Goal: Transaction & Acquisition: Obtain resource

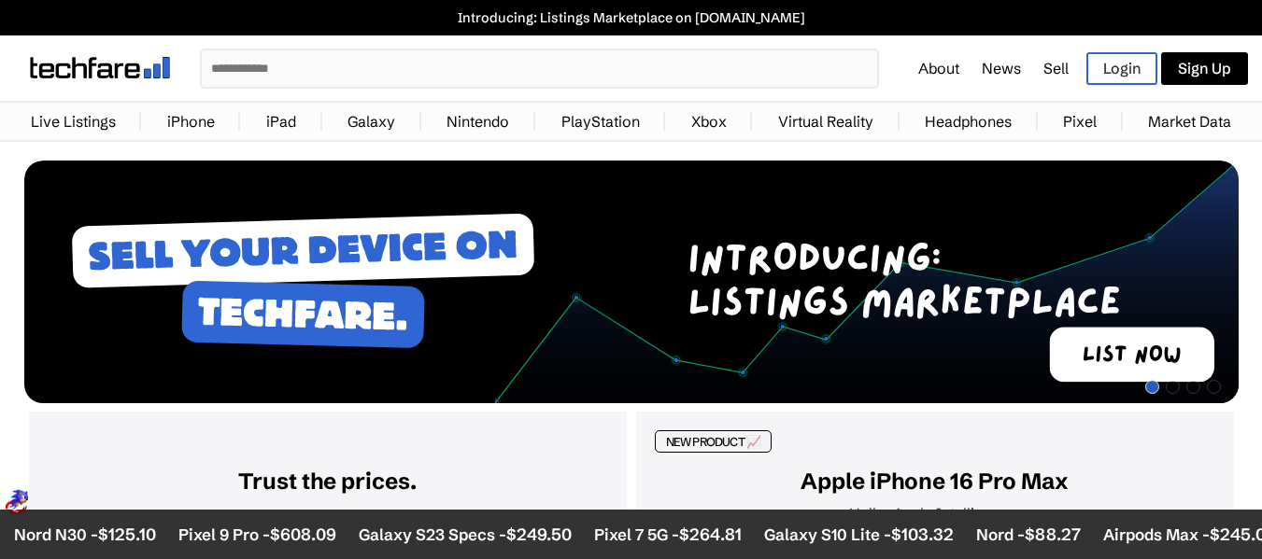
click at [200, 130] on link "iPhone" at bounding box center [191, 121] width 66 height 37
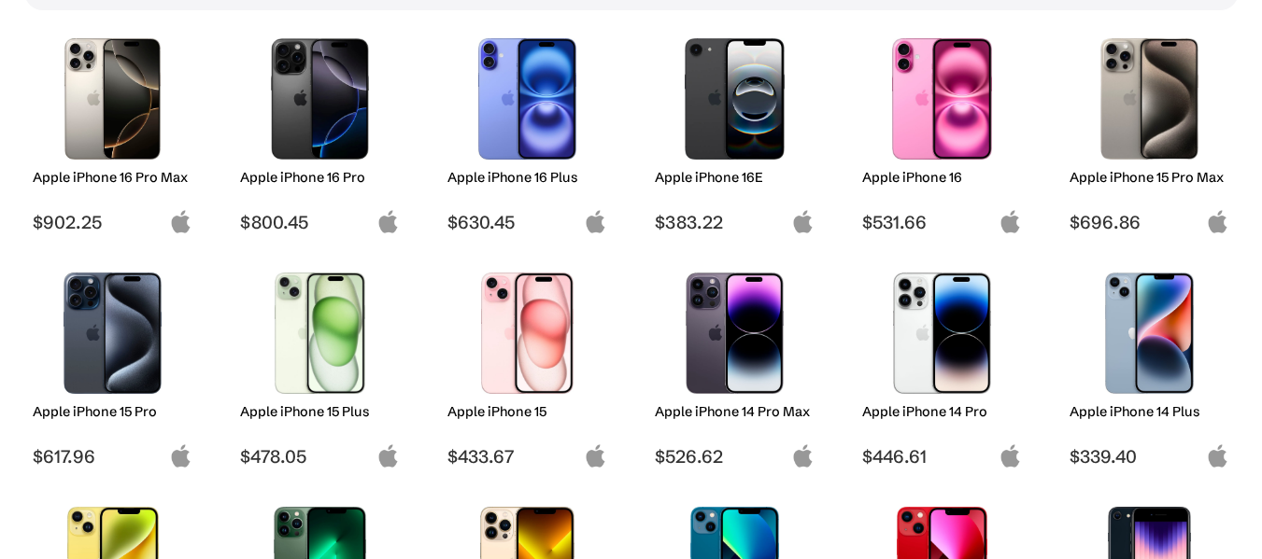
click at [762, 134] on img at bounding box center [735, 98] width 132 height 121
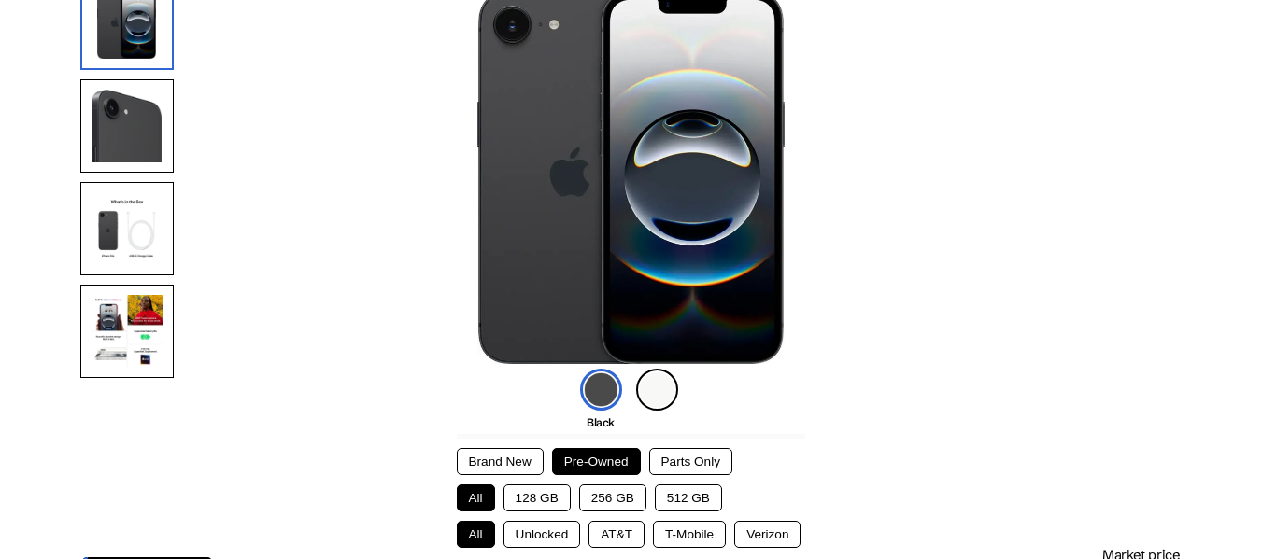
scroll to position [187, 0]
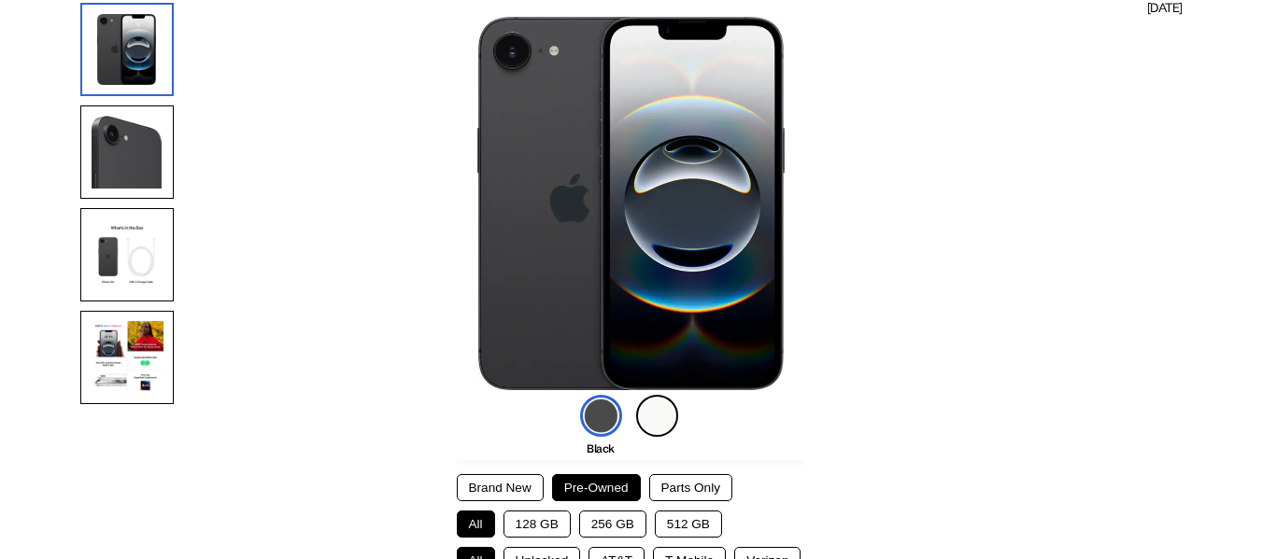
click at [660, 416] on img at bounding box center [657, 416] width 42 height 42
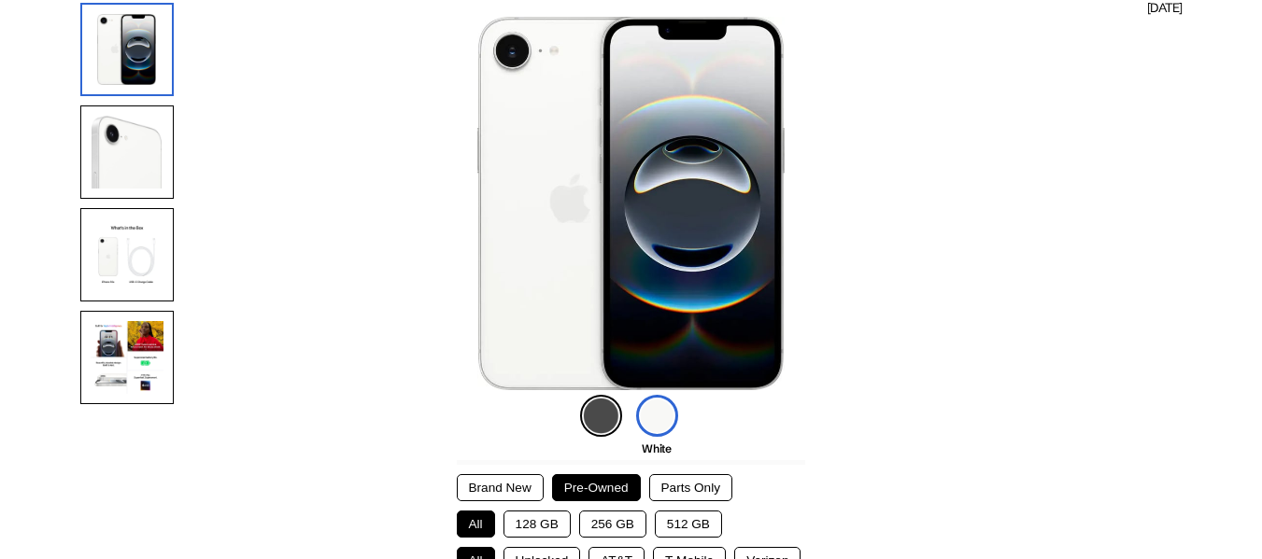
click at [610, 418] on img at bounding box center [601, 416] width 42 height 42
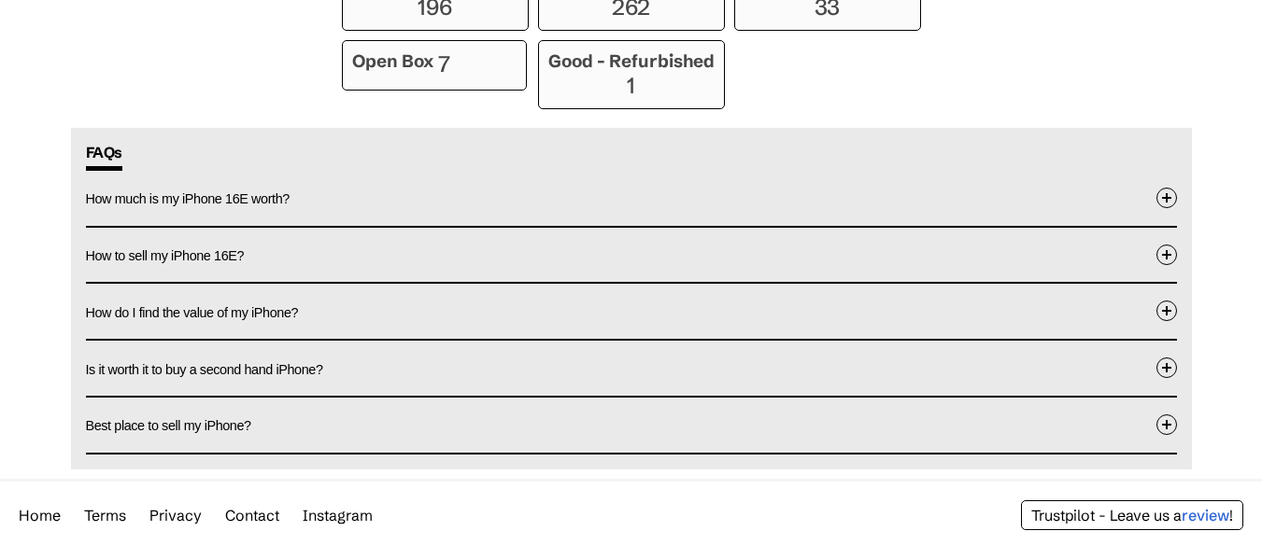
scroll to position [1681, 0]
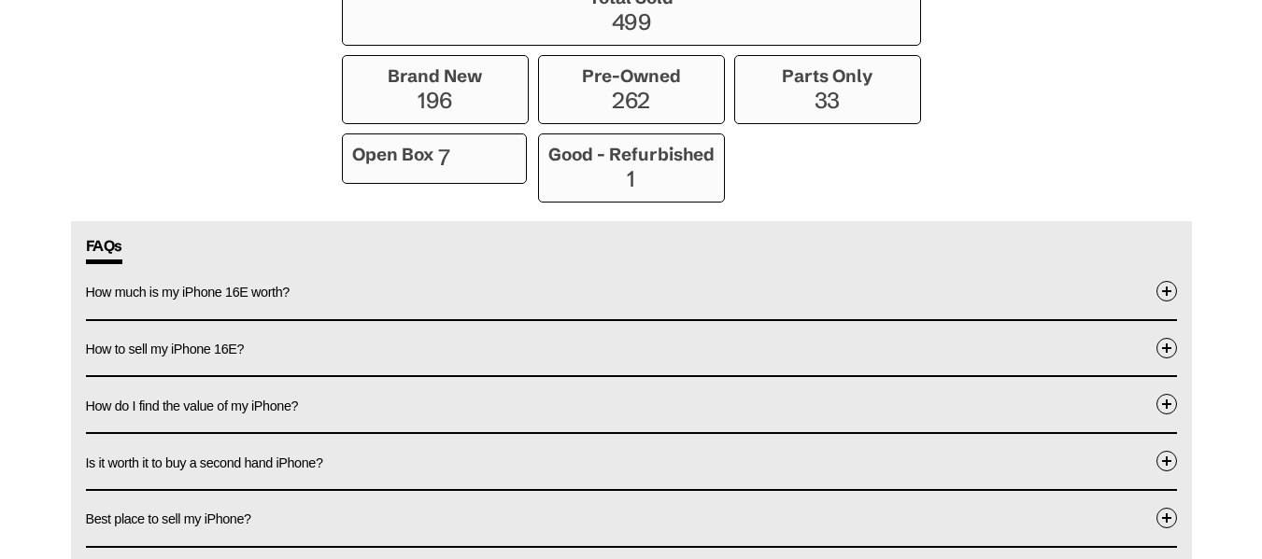
click at [632, 297] on button "How much is my iPhone 16E worth?" at bounding box center [631, 291] width 1091 height 55
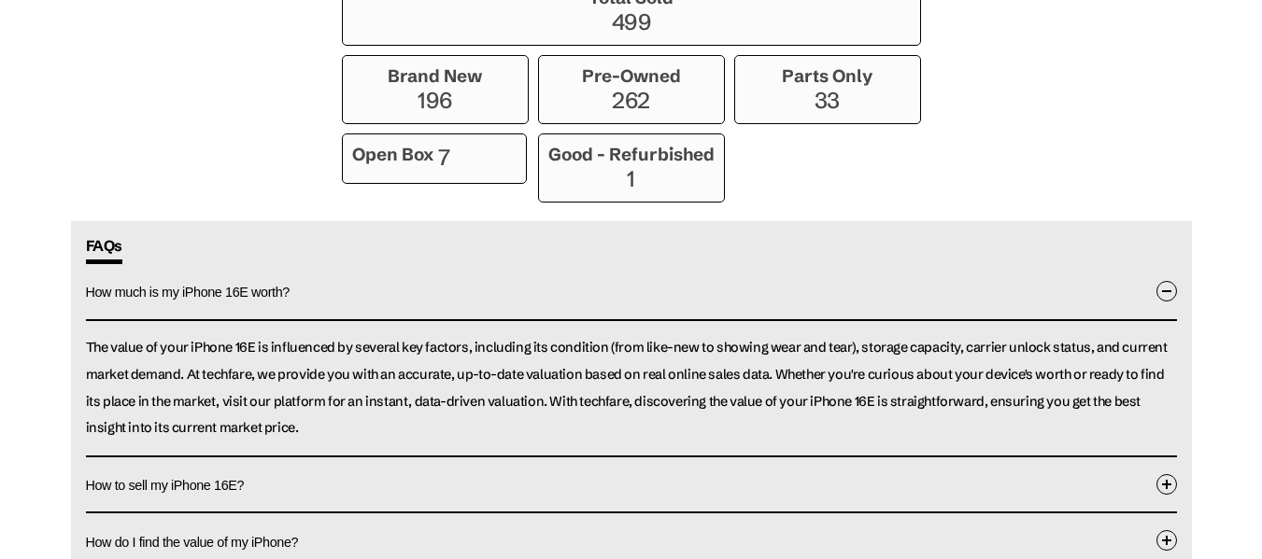
click at [638, 300] on button "How much is my iPhone 16E worth?" at bounding box center [631, 292] width 1091 height 57
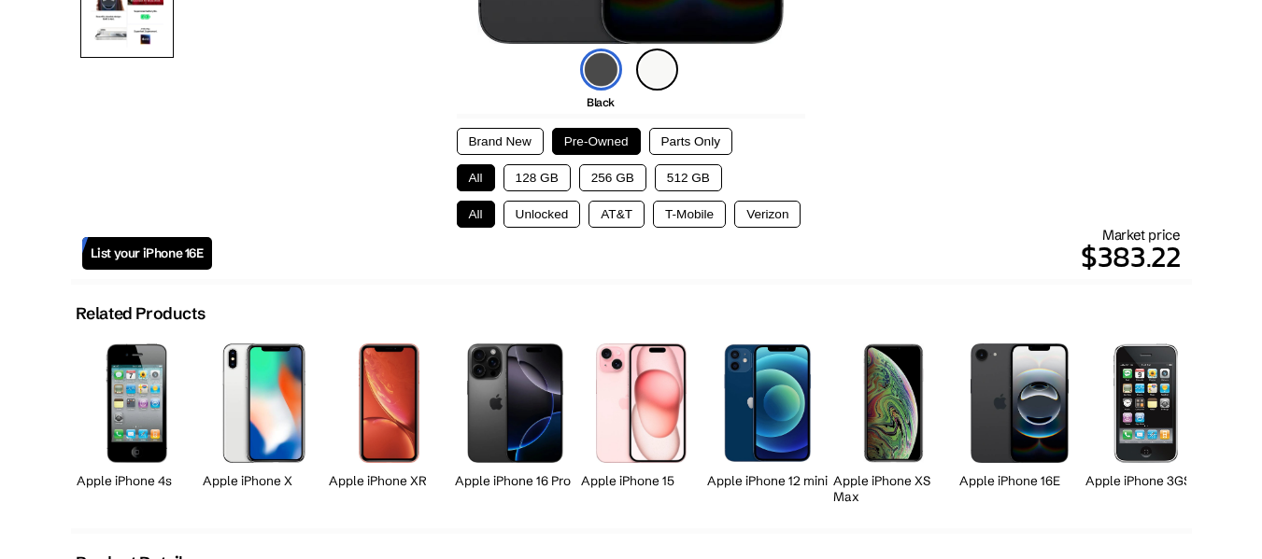
scroll to position [501, 0]
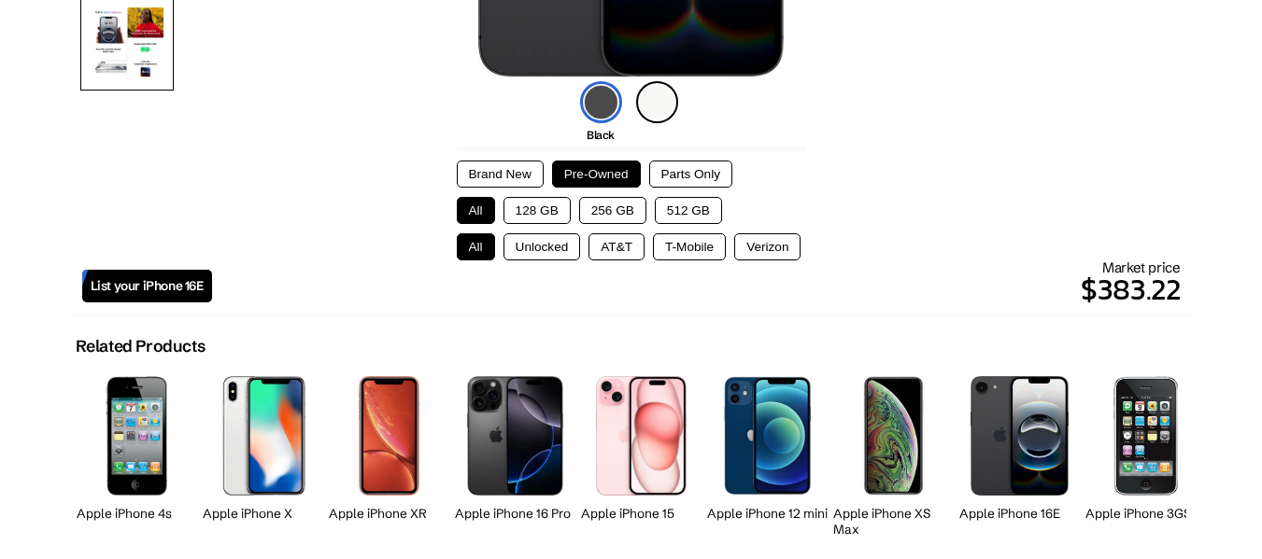
click at [604, 205] on button "256 GB" at bounding box center [612, 210] width 67 height 27
click at [535, 210] on button "128 GB" at bounding box center [536, 210] width 67 height 27
click at [609, 209] on button "256 GB" at bounding box center [612, 210] width 67 height 27
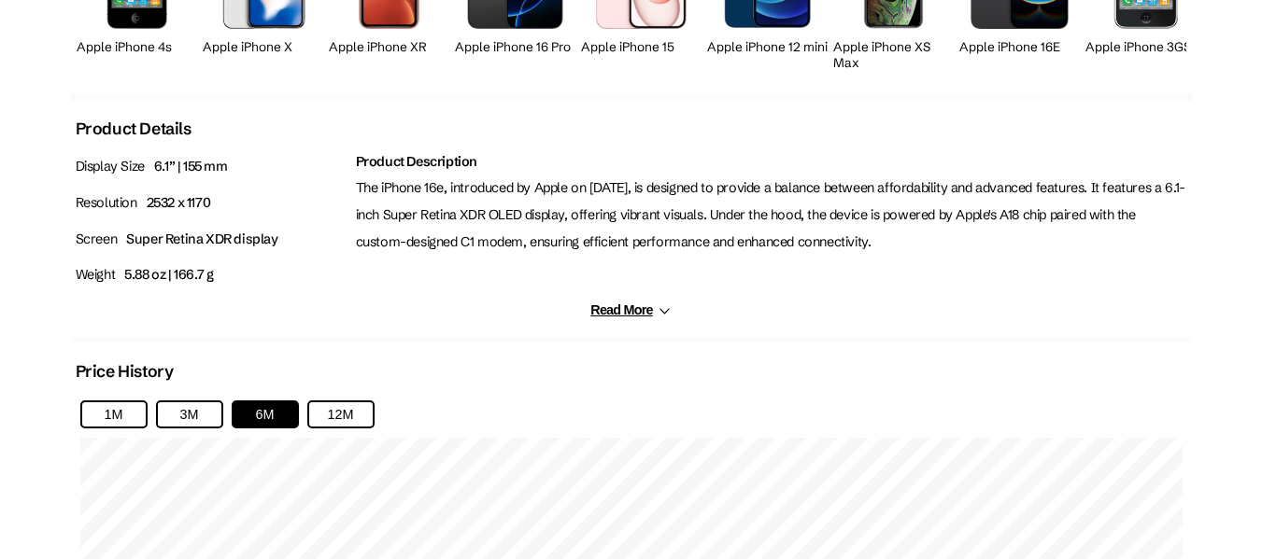
scroll to position [594, 0]
